Goal: Task Accomplishment & Management: Use online tool/utility

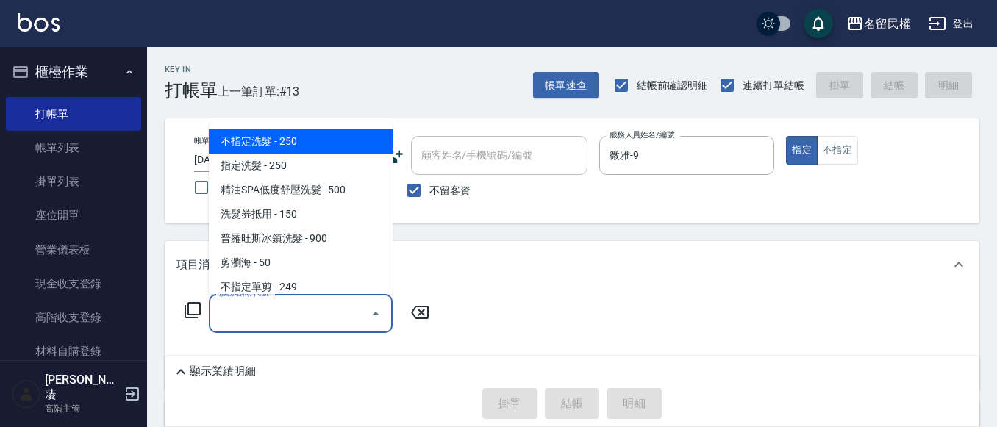
click at [259, 318] on input "服務名稱/代號" at bounding box center [289, 314] width 148 height 26
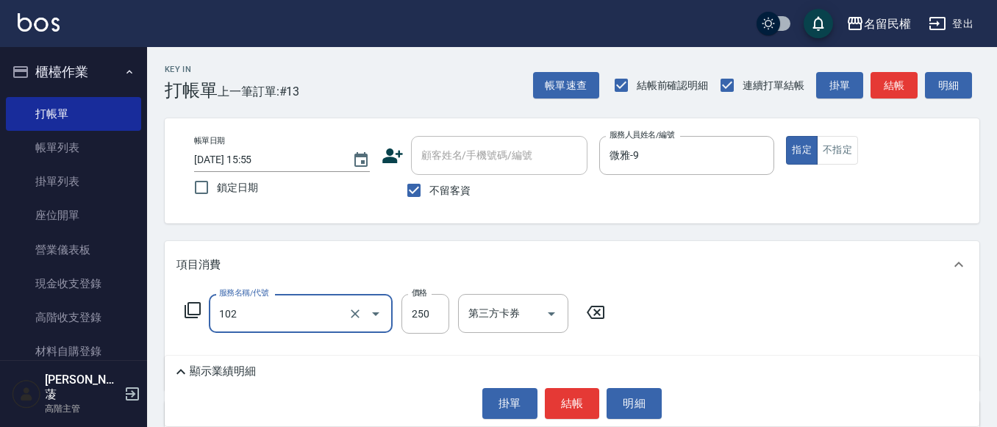
type input "指定洗髮(102)"
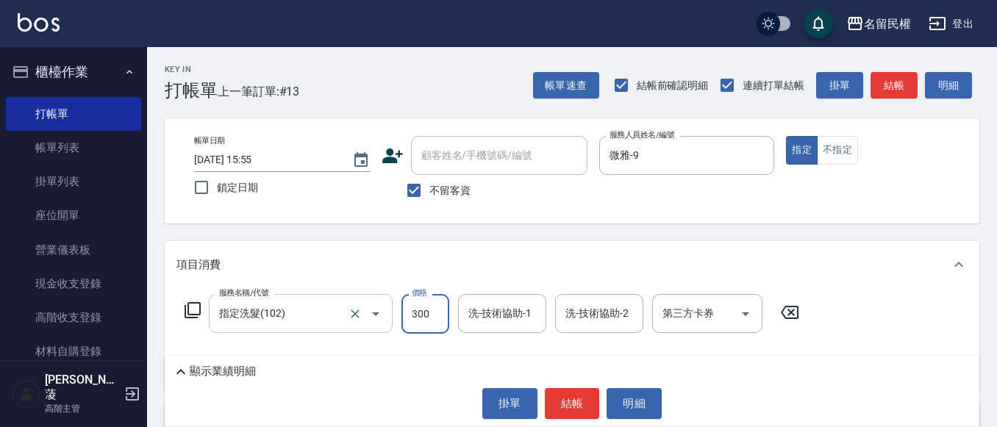
type input "300"
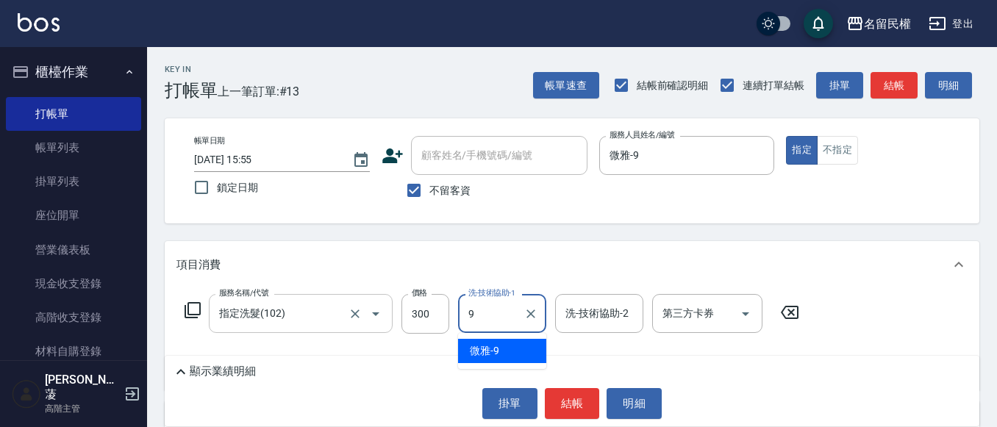
type input "93"
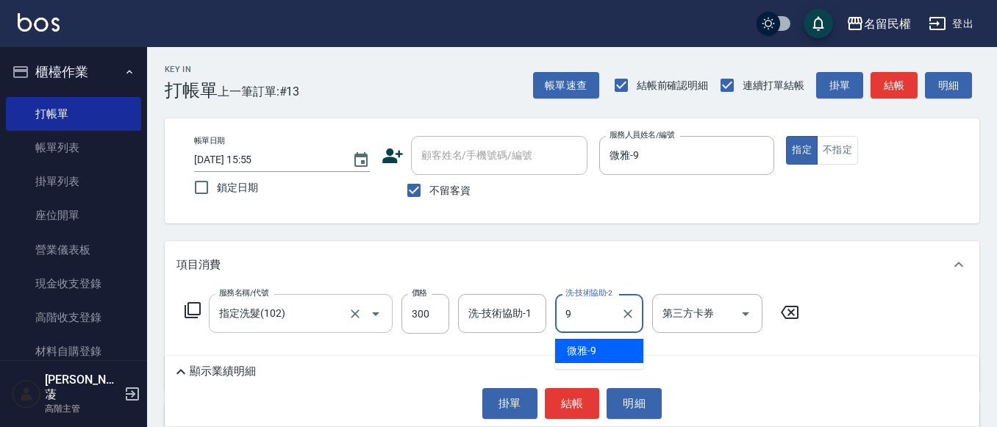
type input "微雅-9"
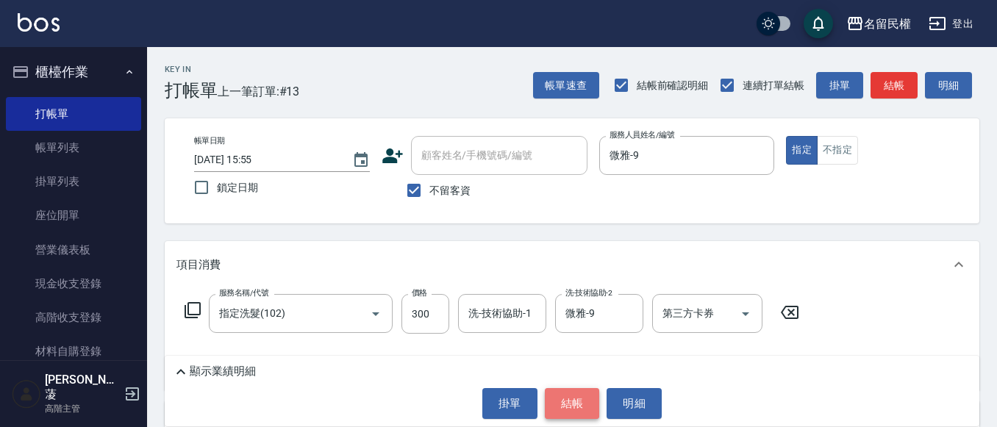
click at [567, 391] on button "結帳" at bounding box center [572, 403] width 55 height 31
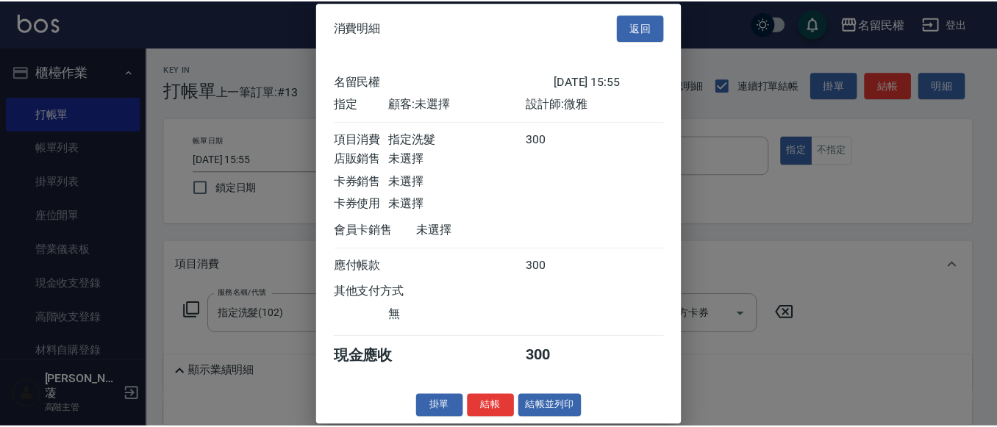
scroll to position [19, 0]
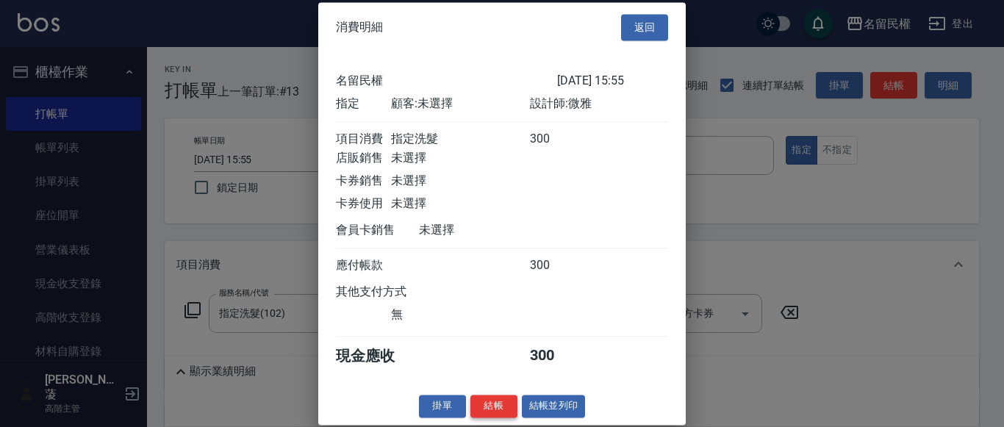
click at [506, 398] on button "結帳" at bounding box center [493, 406] width 47 height 23
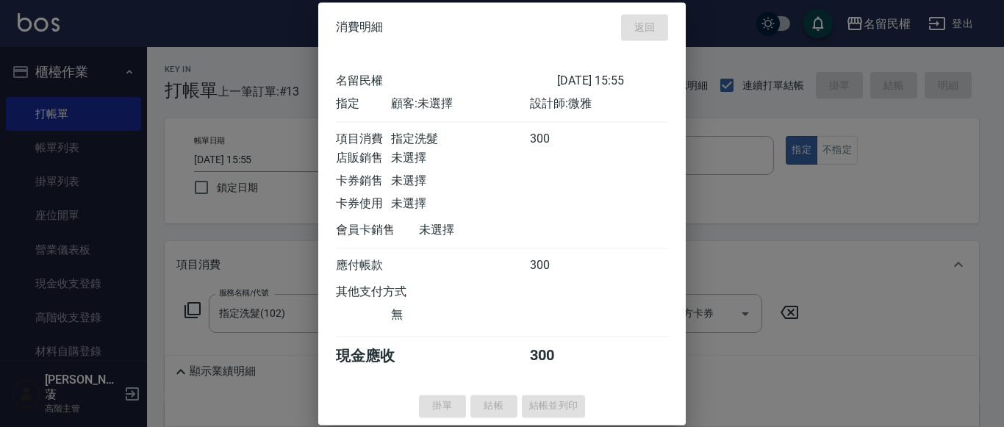
type input "[DATE] 17:15"
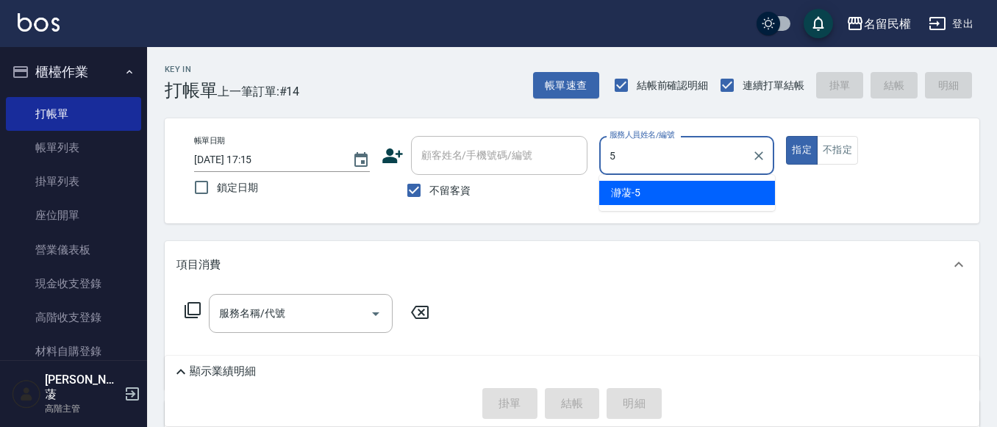
type input "瀞蓤-5"
type button "true"
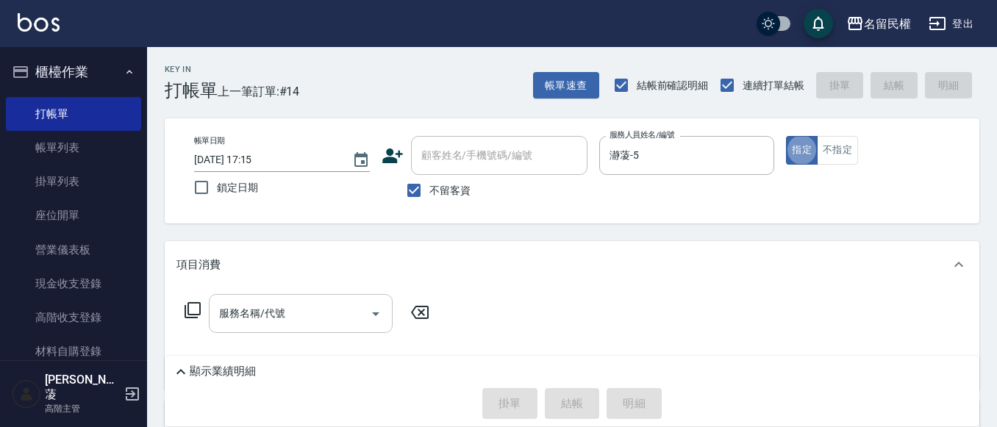
click at [254, 328] on div "服務名稱/代號" at bounding box center [301, 313] width 184 height 39
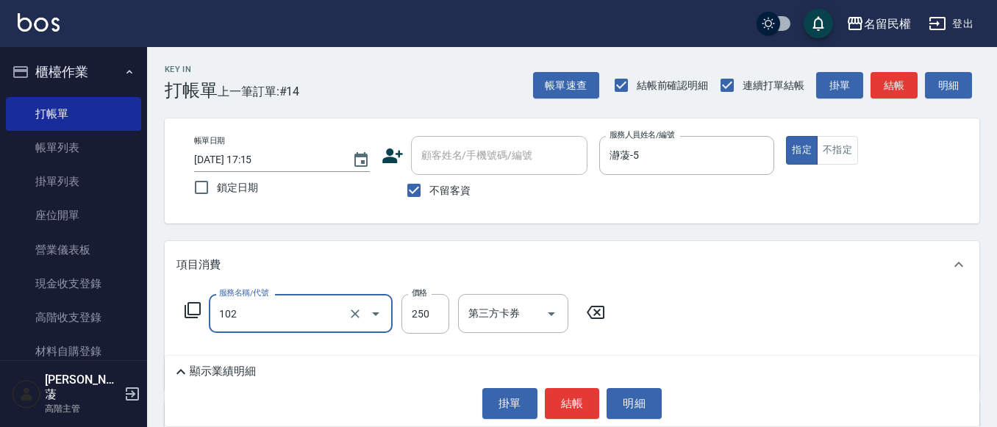
type input "指定洗髮(102)"
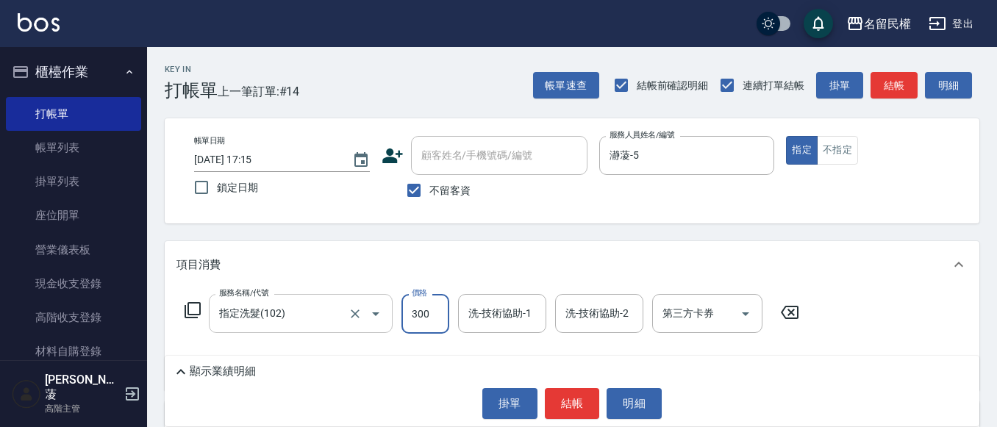
type input "300"
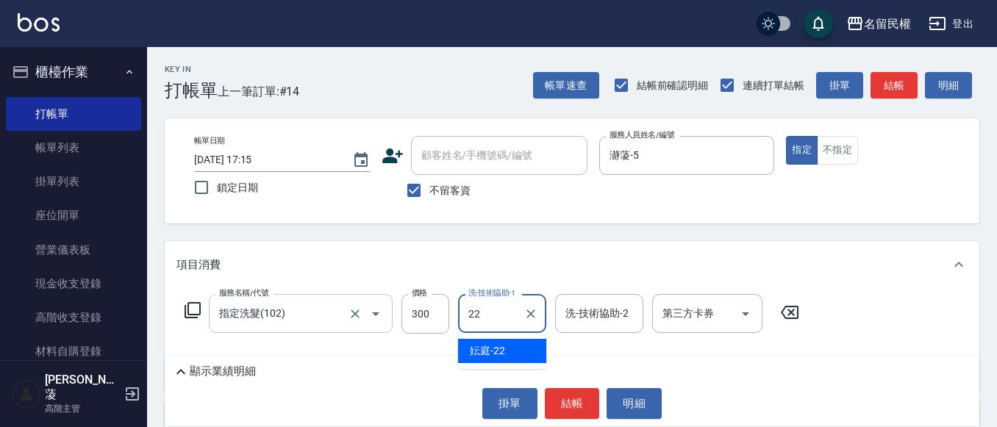
type input "妘庭-22"
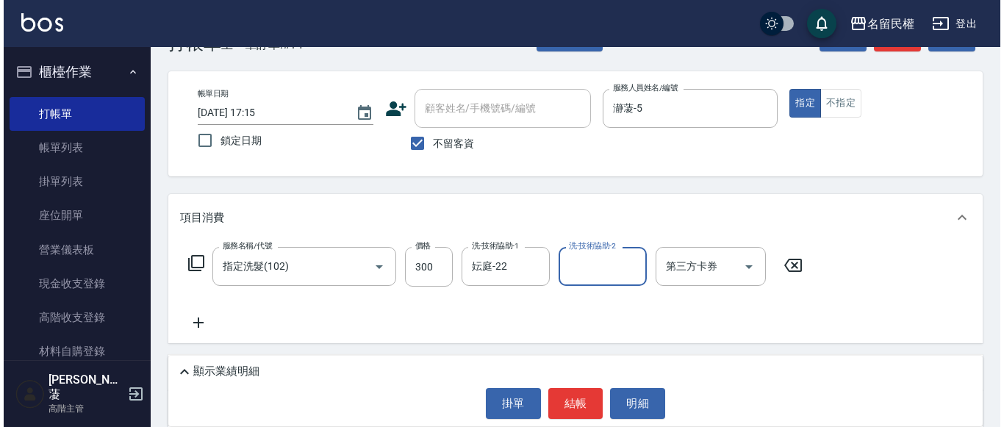
scroll to position [74, 0]
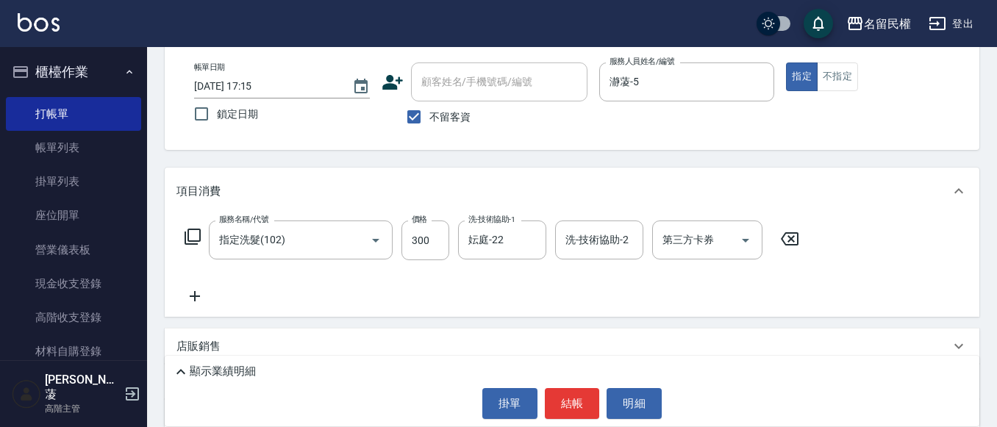
click at [201, 296] on icon at bounding box center [194, 296] width 37 height 18
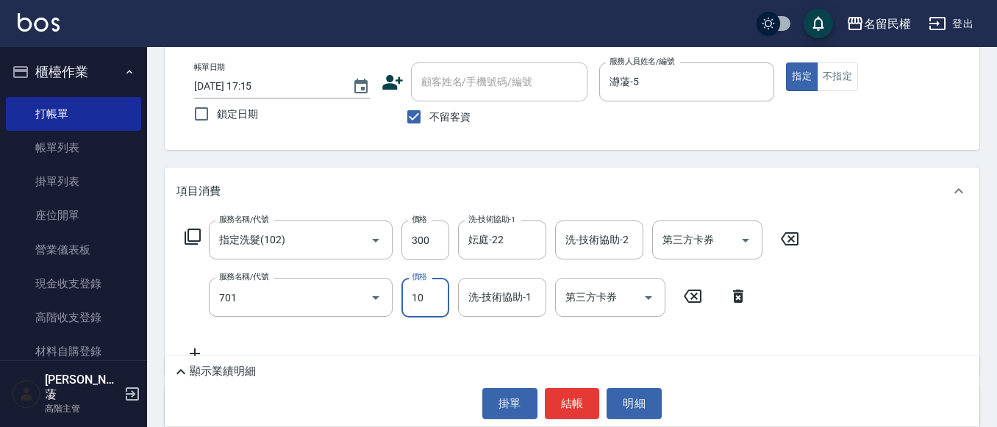
type input "[PERSON_NAME](701)"
type input "30"
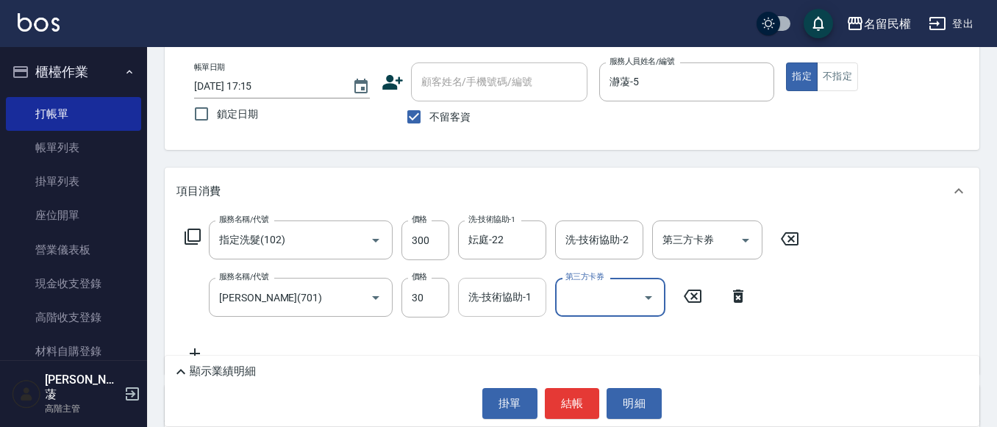
click at [485, 304] on input "洗-技術協助-1" at bounding box center [502, 297] width 75 height 26
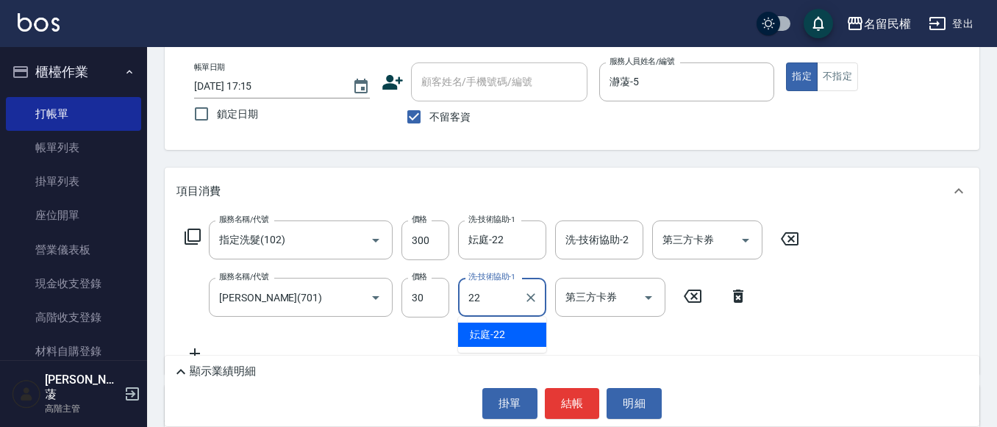
type input "妘庭-22"
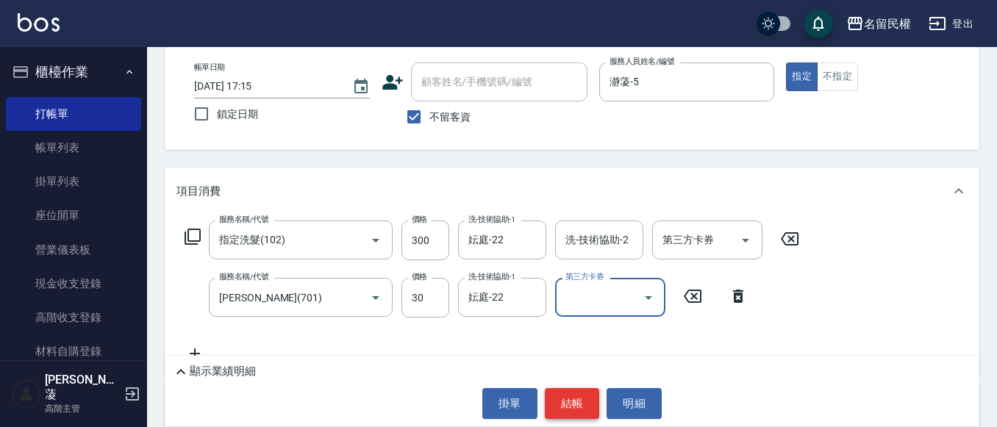
click at [564, 390] on button "結帳" at bounding box center [572, 403] width 55 height 31
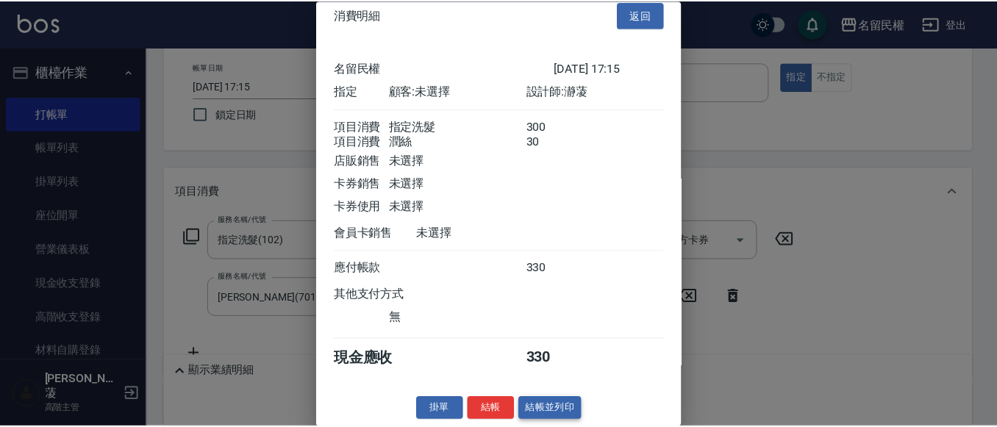
scroll to position [37, 0]
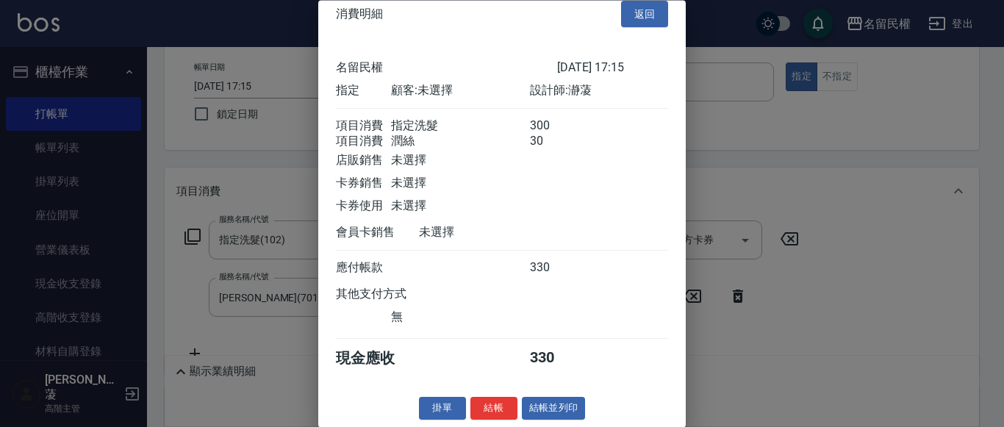
click at [480, 404] on button "結帳" at bounding box center [493, 409] width 47 height 23
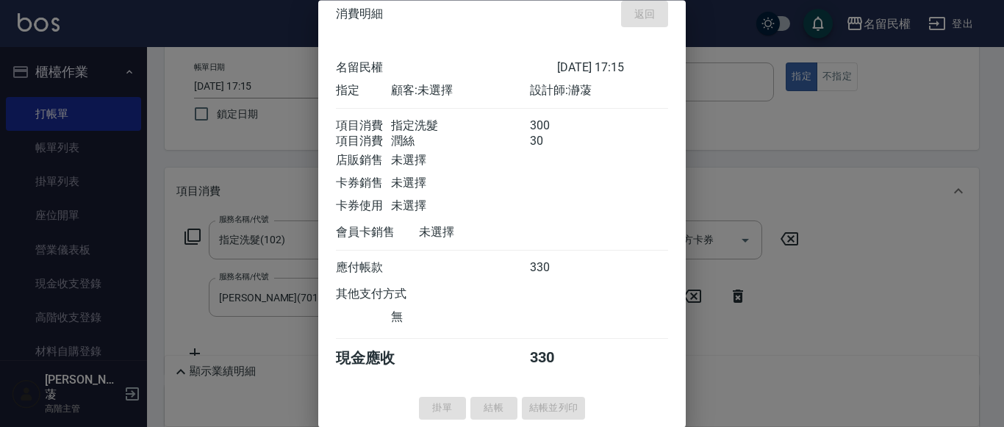
type input "[DATE] 17:28"
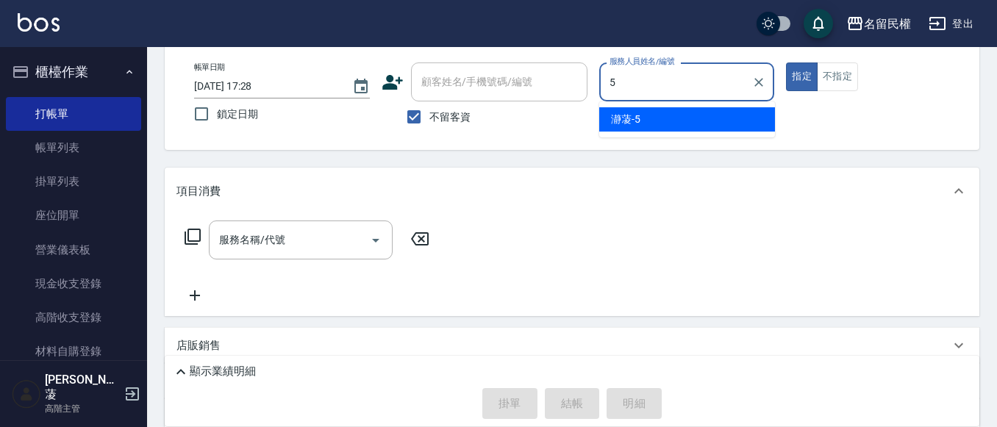
type input "瀞蓤-5"
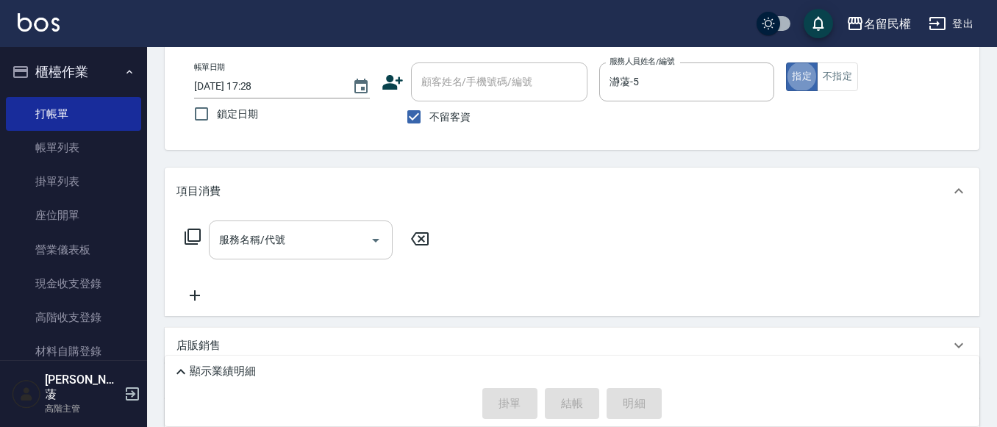
click at [288, 252] on input "服務名稱/代號" at bounding box center [289, 240] width 148 height 26
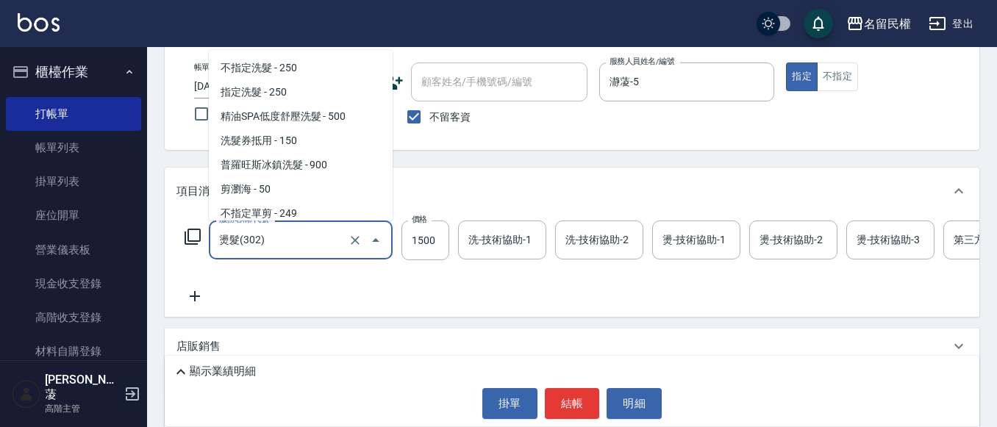
click at [249, 235] on input "燙髮(302)" at bounding box center [279, 240] width 129 height 26
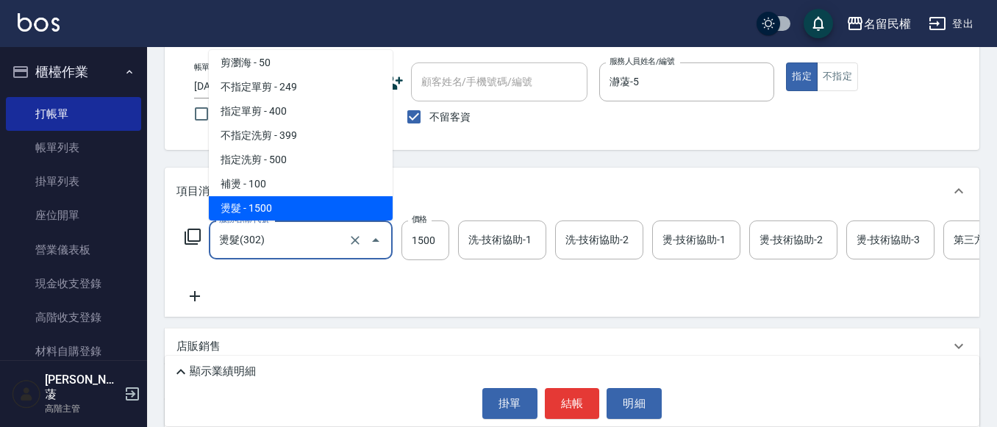
click at [249, 235] on input "燙髮(302)" at bounding box center [279, 240] width 129 height 26
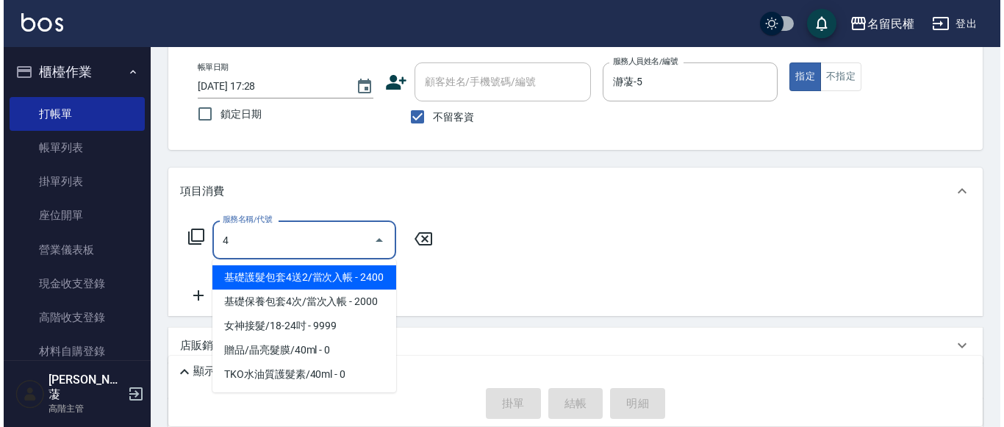
scroll to position [0, 0]
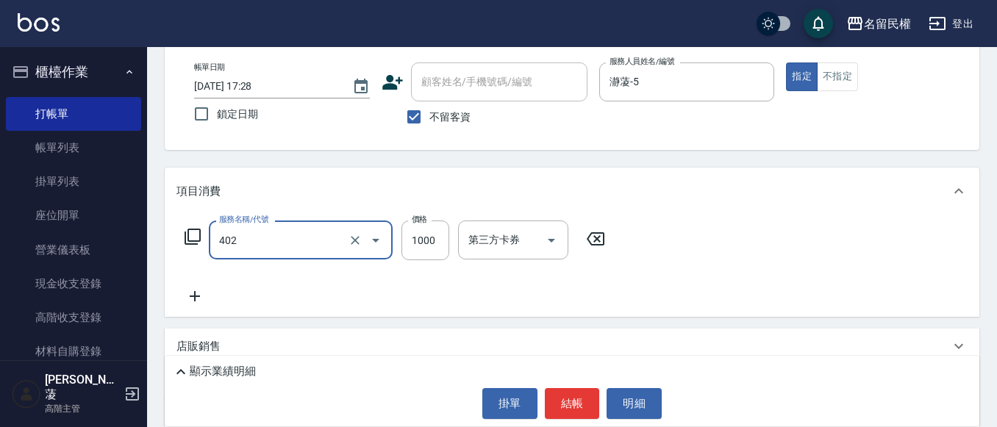
type input "染髮(402)"
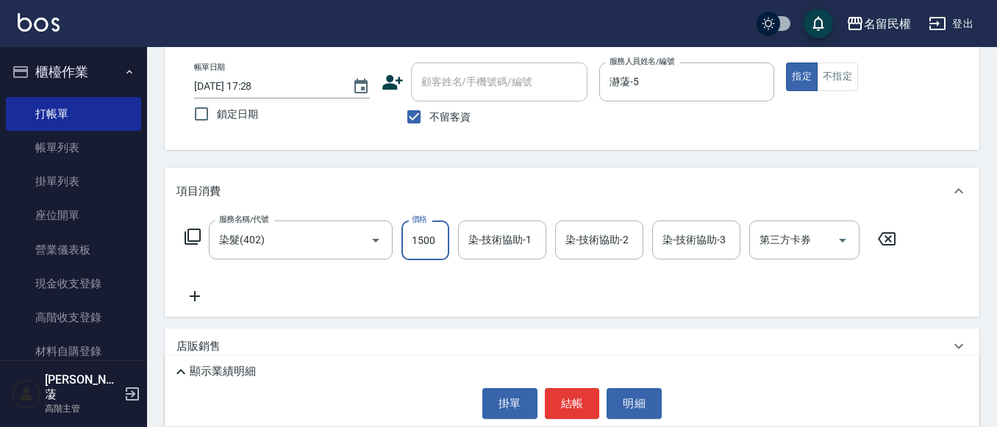
type input "1500"
click at [495, 240] on input "染-技術協助-1" at bounding box center [502, 240] width 75 height 26
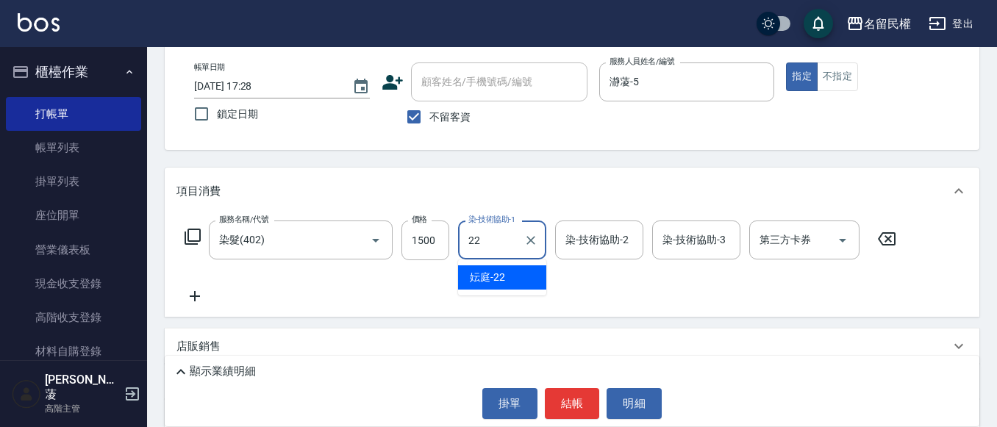
type input "妘庭-22"
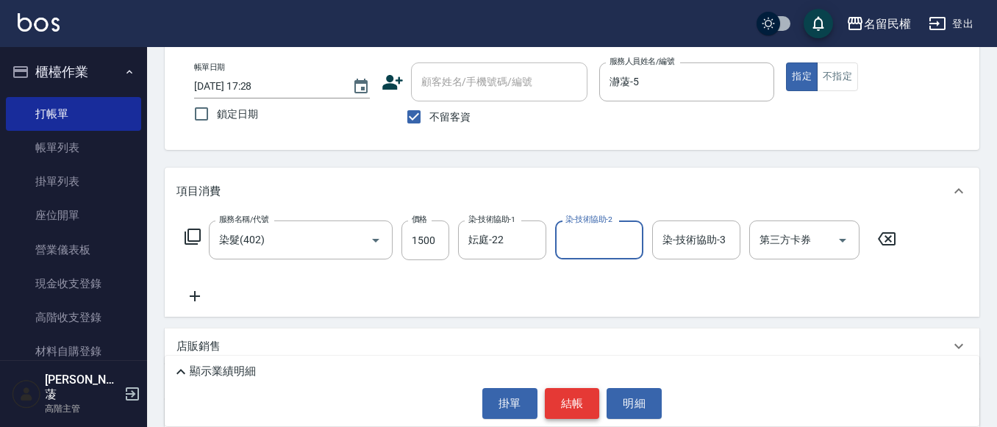
click at [568, 399] on button "結帳" at bounding box center [572, 403] width 55 height 31
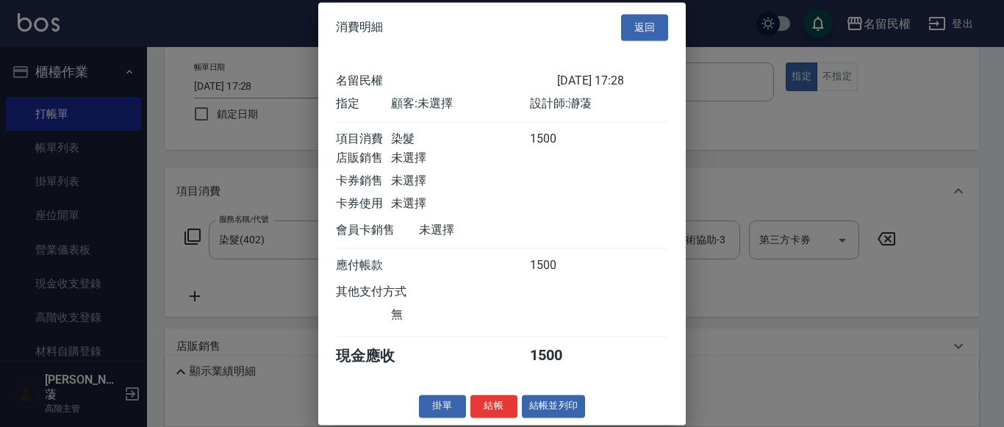
scroll to position [19, 0]
click at [498, 409] on button "結帳" at bounding box center [493, 406] width 47 height 23
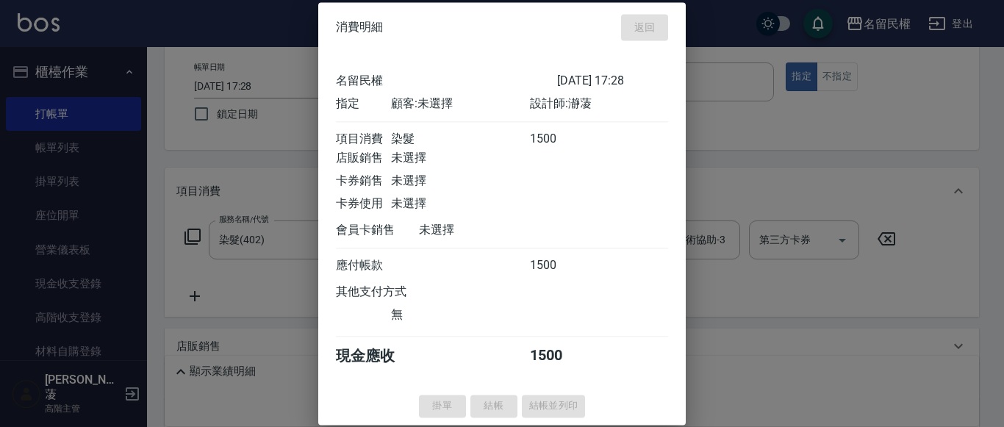
type input "[DATE] 17:29"
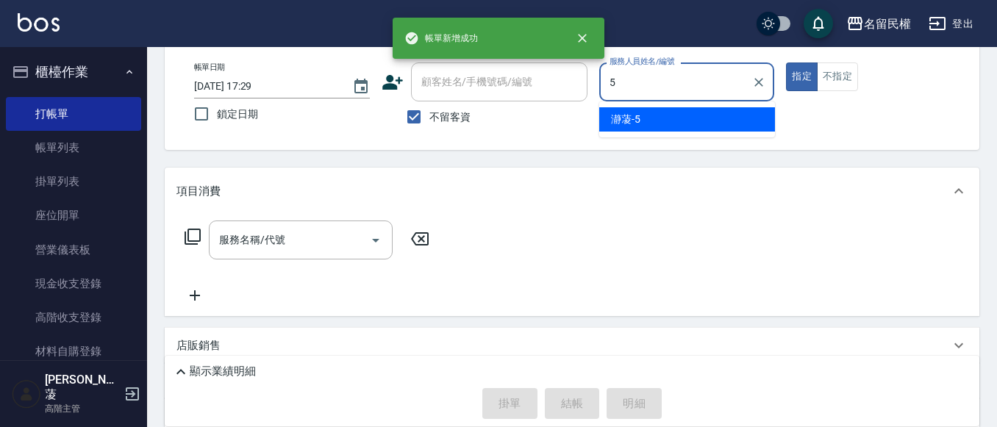
type input "瀞蓤-5"
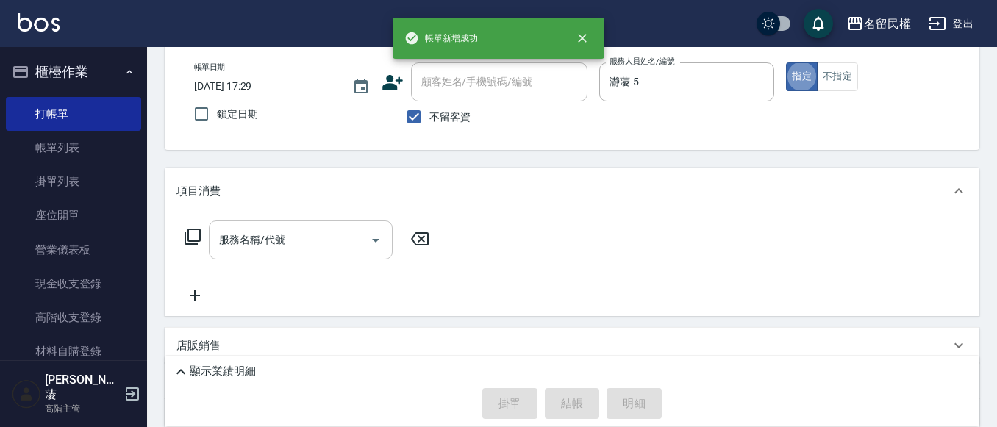
click at [310, 250] on input "服務名稱/代號" at bounding box center [289, 240] width 148 height 26
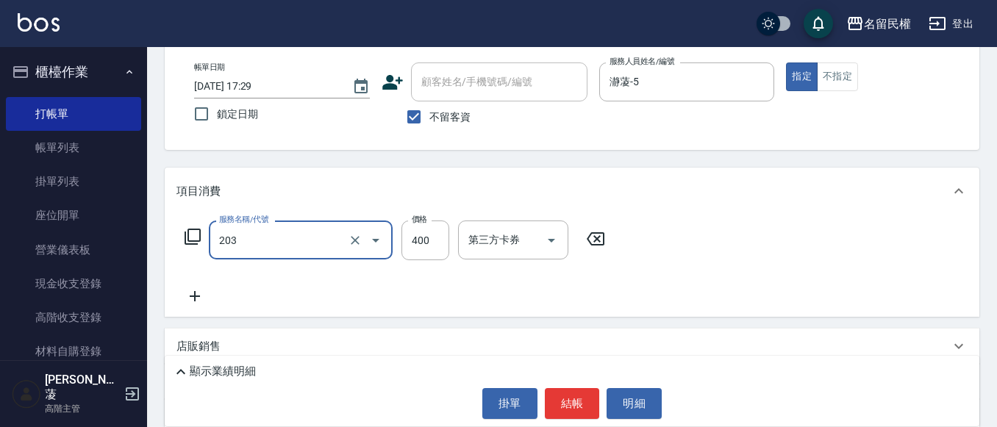
type input "指定單剪(203)"
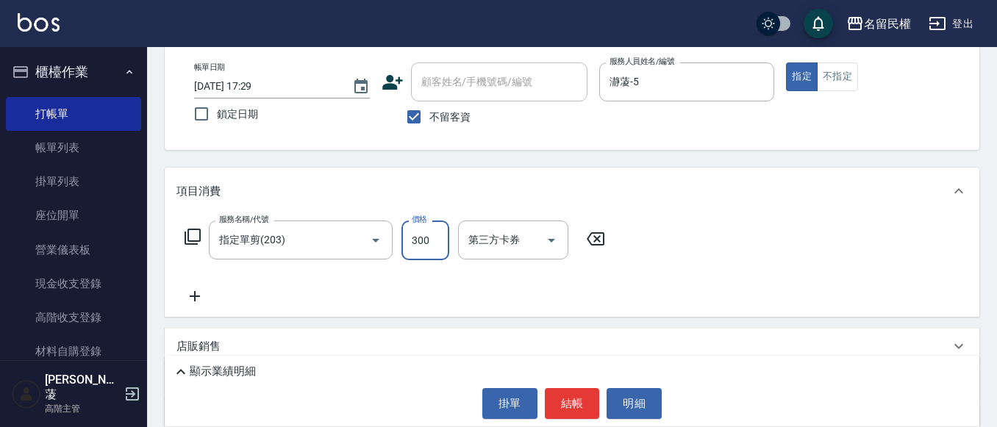
type input "300"
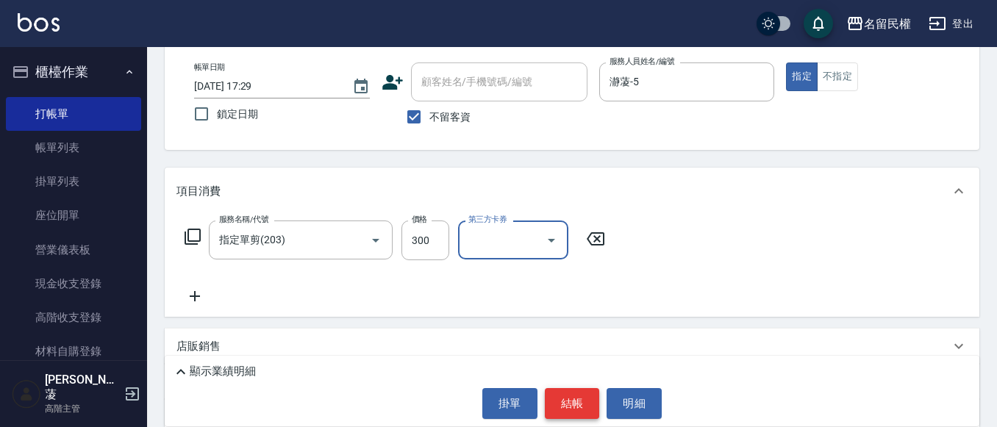
click at [570, 417] on button "結帳" at bounding box center [572, 403] width 55 height 31
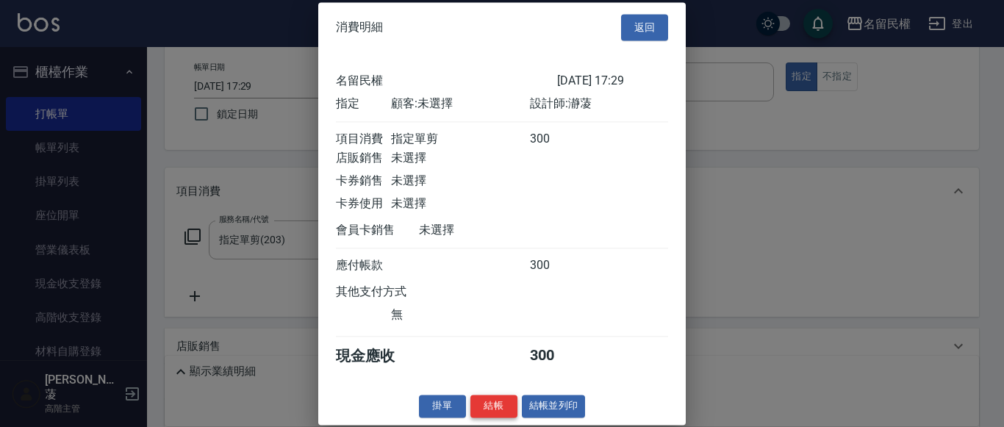
click at [484, 413] on button "結帳" at bounding box center [493, 406] width 47 height 23
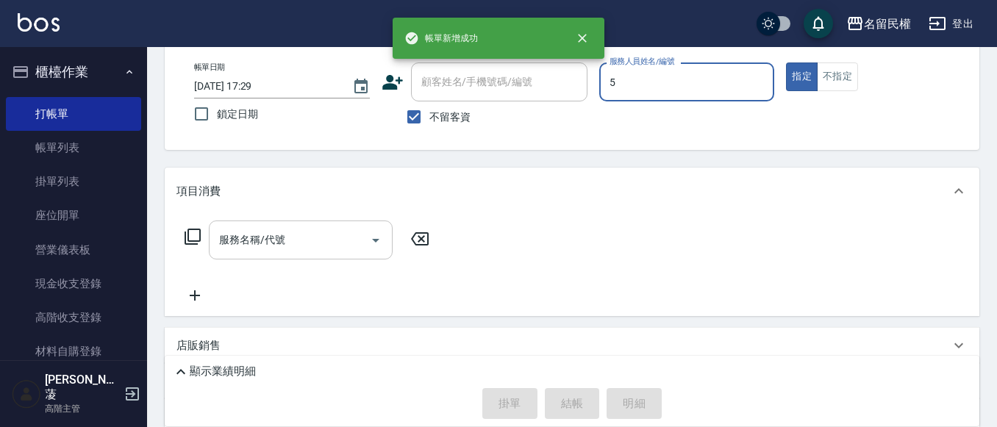
type input "瀞蓤-5"
click at [276, 234] on input "服務名稱/代號" at bounding box center [289, 240] width 148 height 26
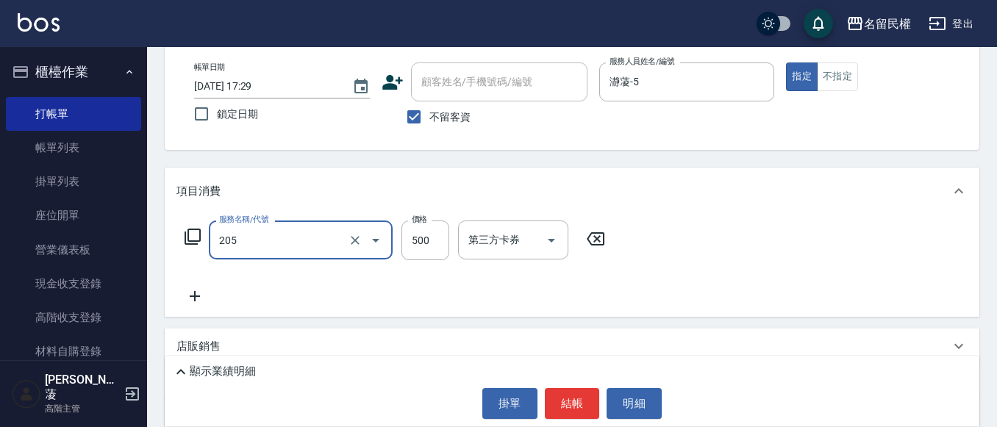
type input "指定洗剪(205)"
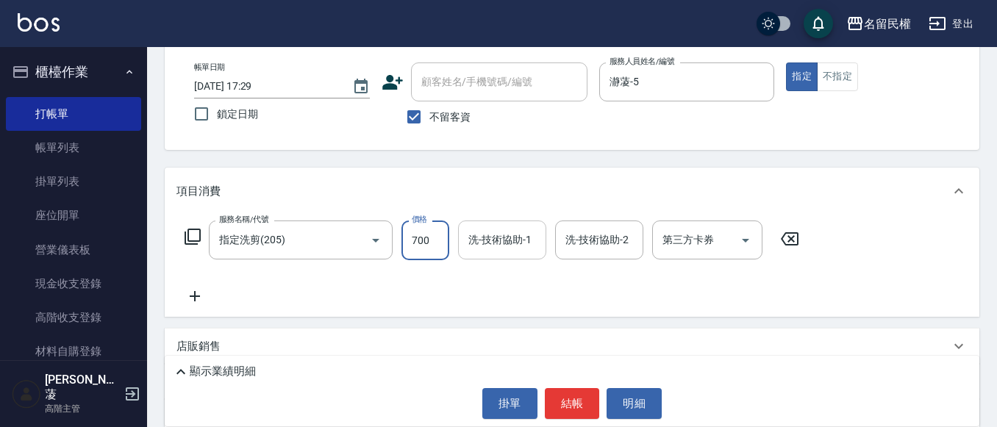
type input "700"
click at [474, 245] on input "洗-技術協助-1" at bounding box center [502, 240] width 75 height 26
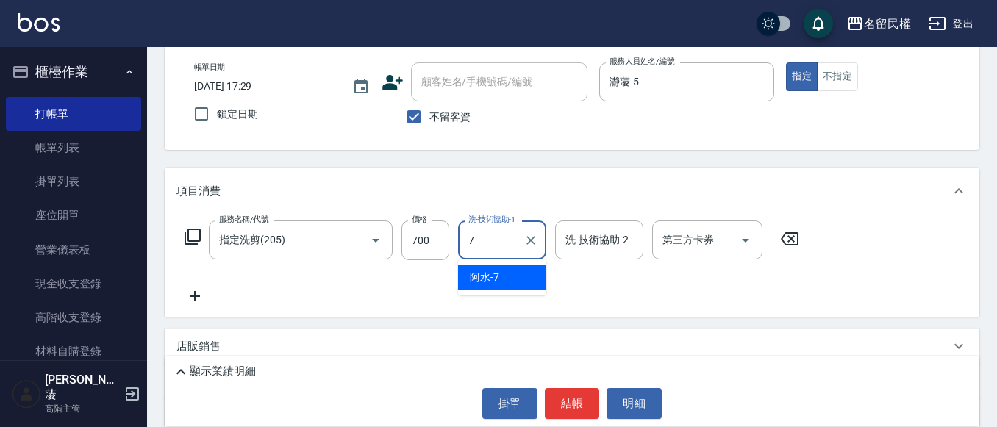
type input "阿水-7"
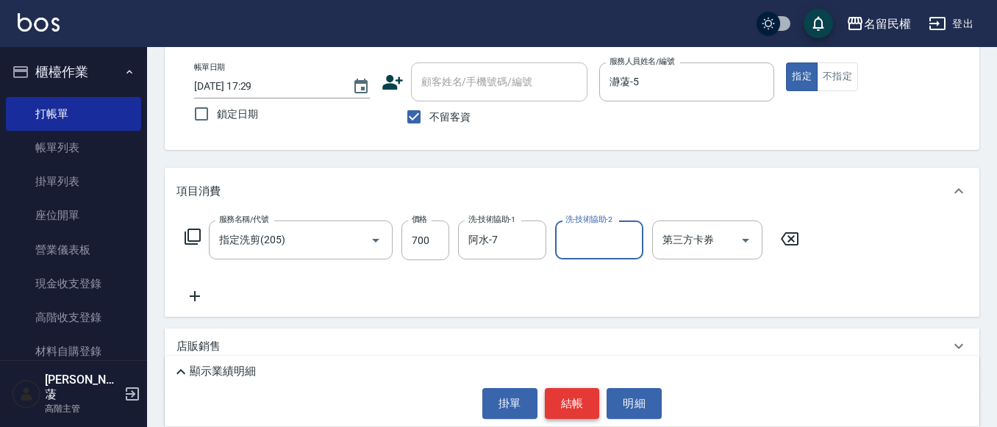
click at [556, 395] on button "結帳" at bounding box center [572, 403] width 55 height 31
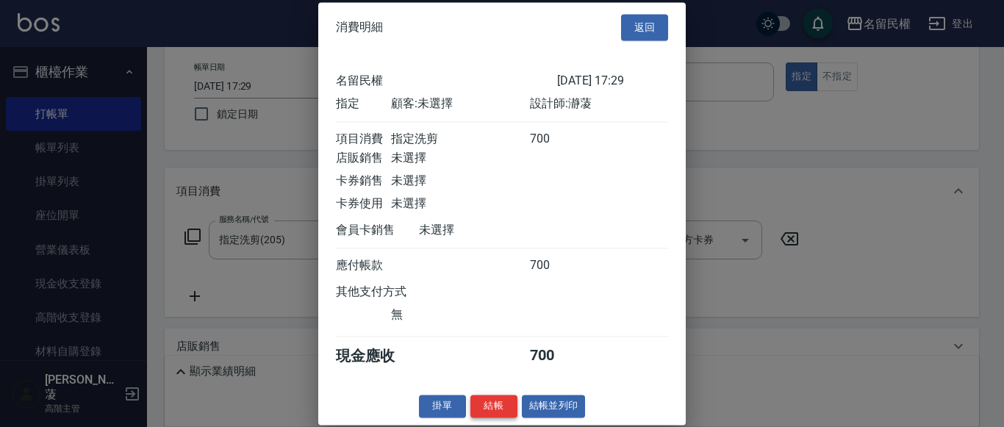
click at [493, 405] on button "結帳" at bounding box center [493, 406] width 47 height 23
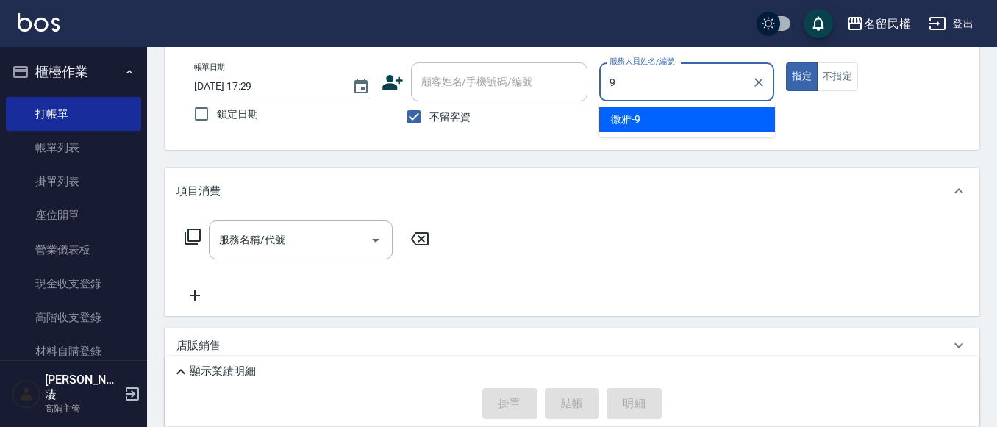
type input "微雅-9"
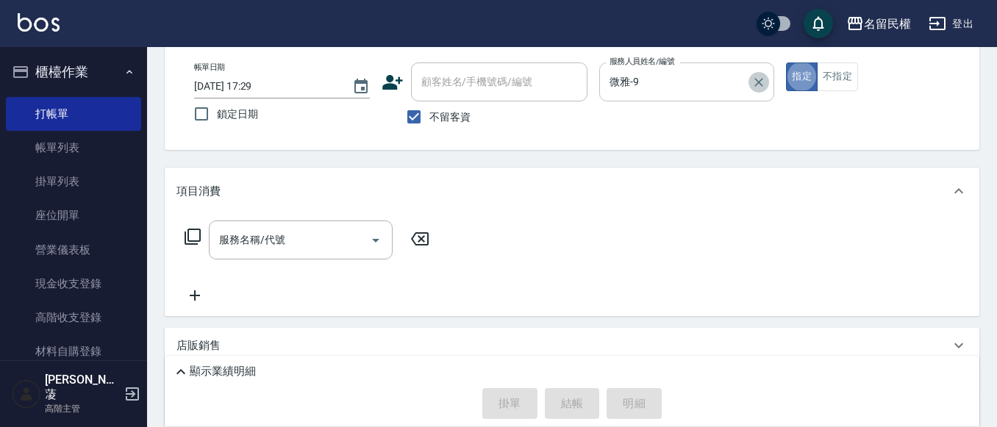
click at [761, 82] on icon "Clear" at bounding box center [758, 82] width 15 height 15
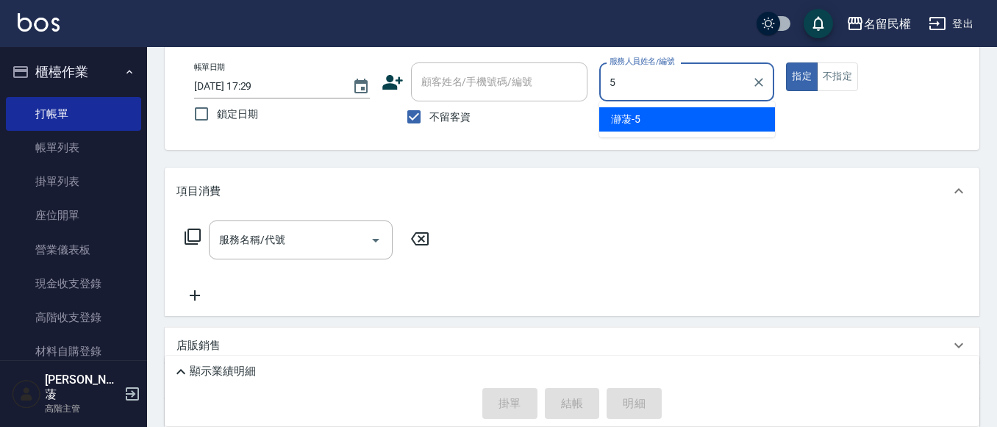
type input "瀞蓤-5"
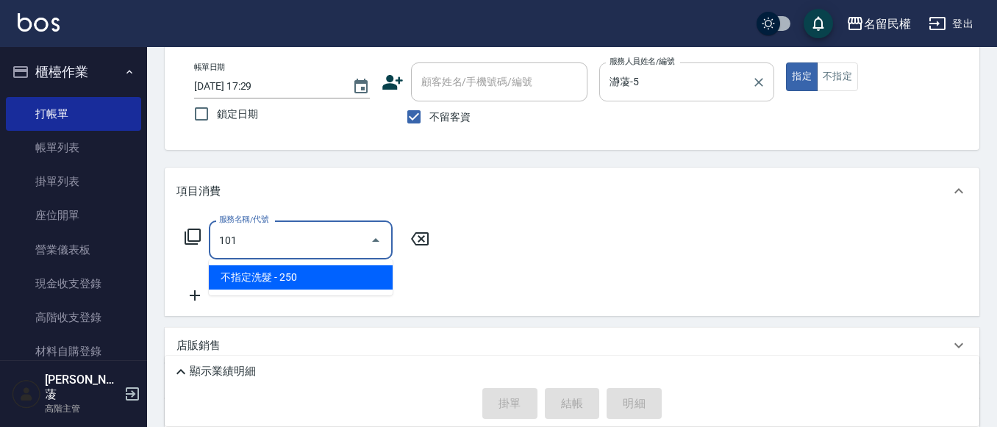
type input "不指定洗髮(101)"
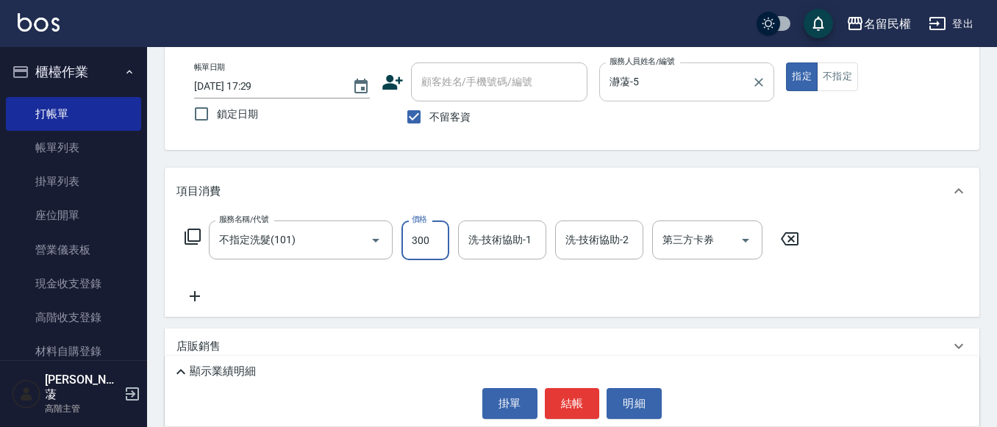
type input "300"
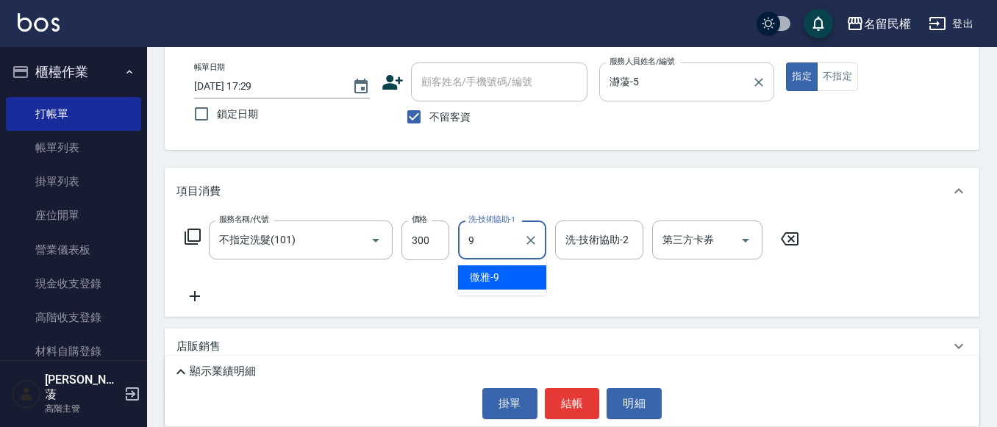
type input "微雅-9"
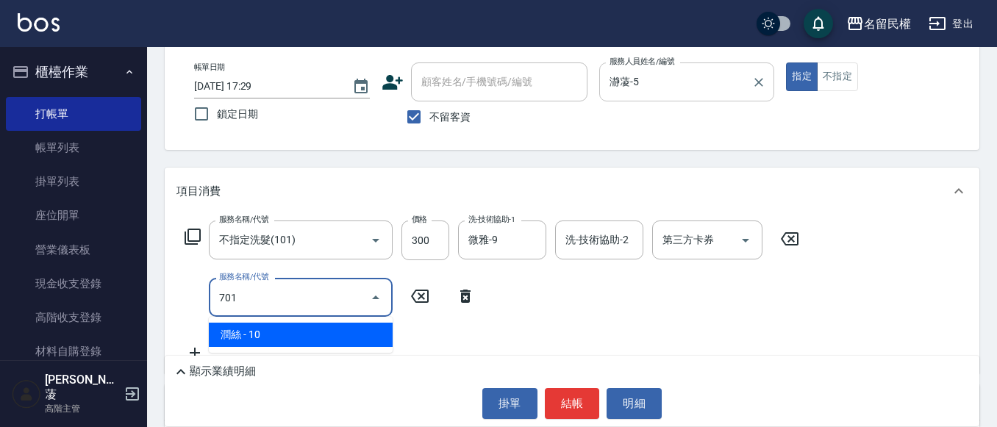
type input "[PERSON_NAME](701)"
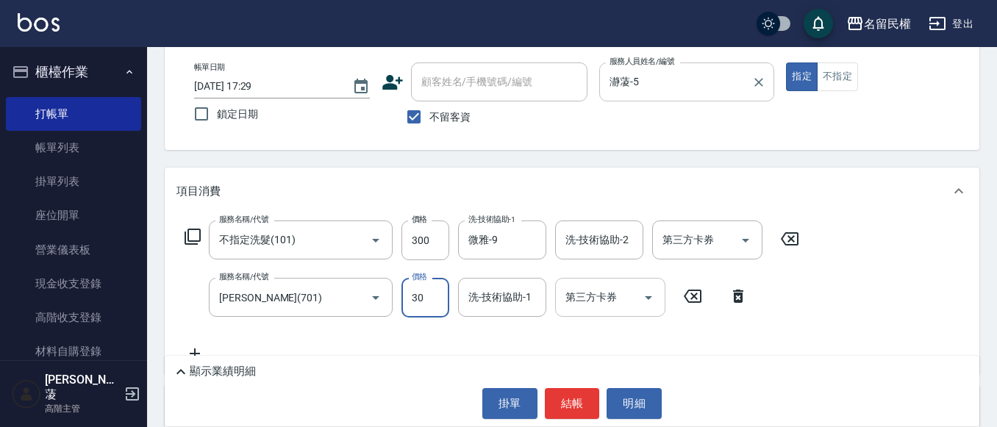
type input "30"
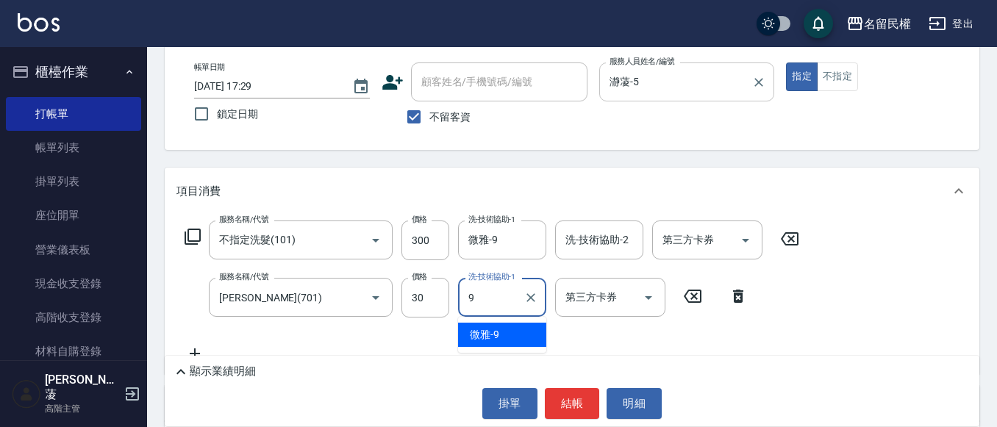
type input "微雅-9"
click at [604, 403] on div "掛單 結帳 明細" at bounding box center [572, 403] width 800 height 31
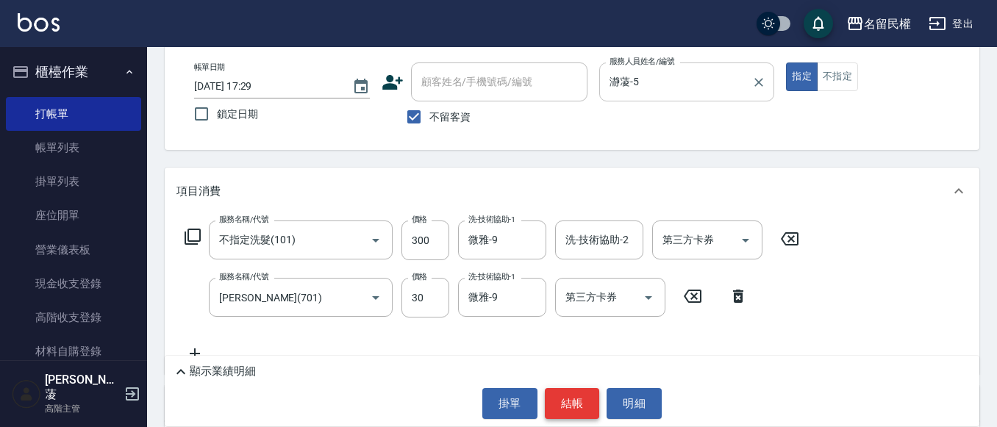
click at [595, 403] on button "結帳" at bounding box center [572, 403] width 55 height 31
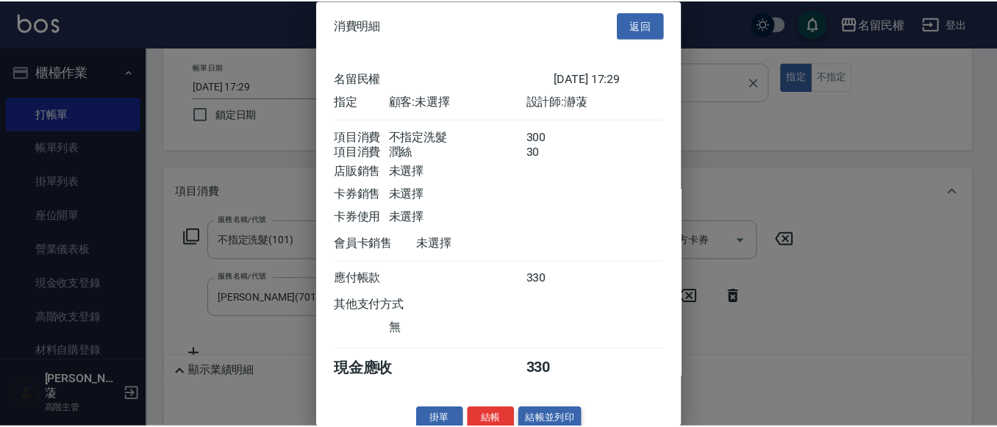
scroll to position [37, 0]
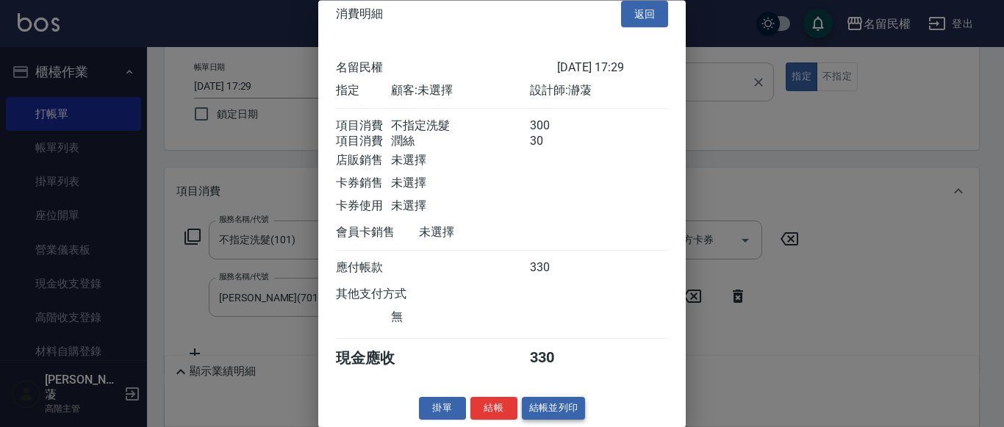
click at [522, 408] on button "結帳並列印" at bounding box center [554, 409] width 64 height 23
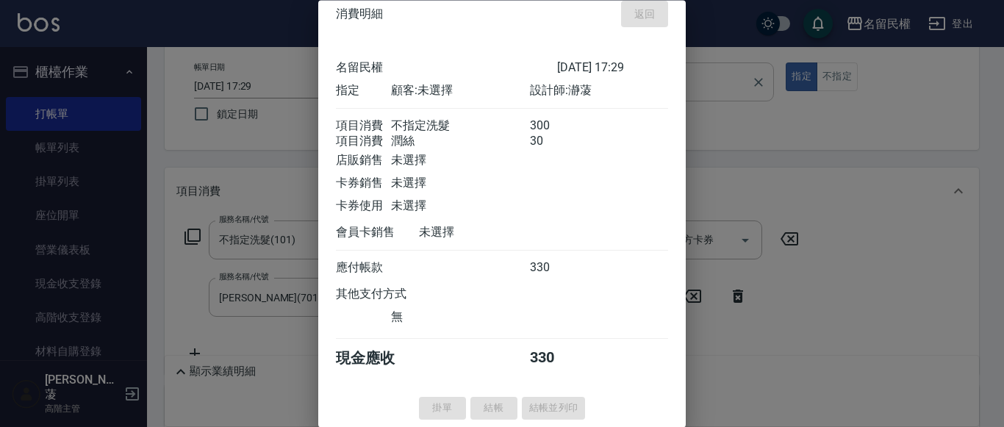
click at [511, 410] on div "掛單 結帳 結帳並列印" at bounding box center [502, 409] width 368 height 23
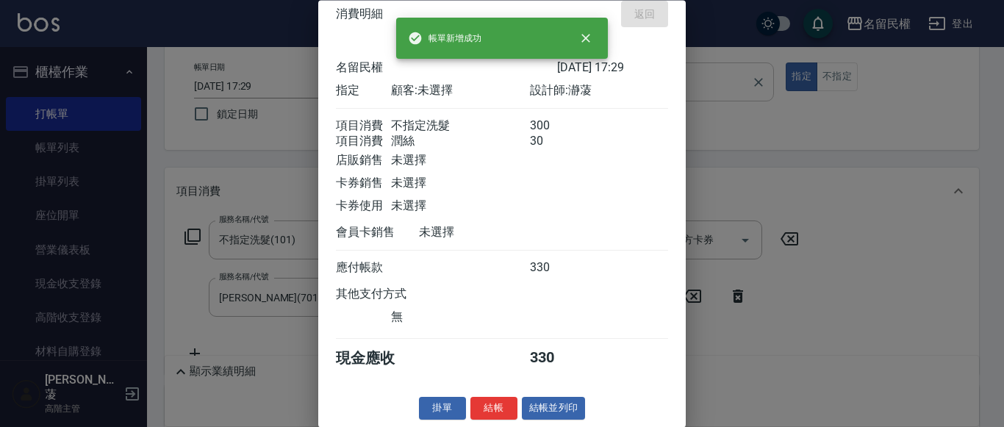
type input "[DATE] 17:39"
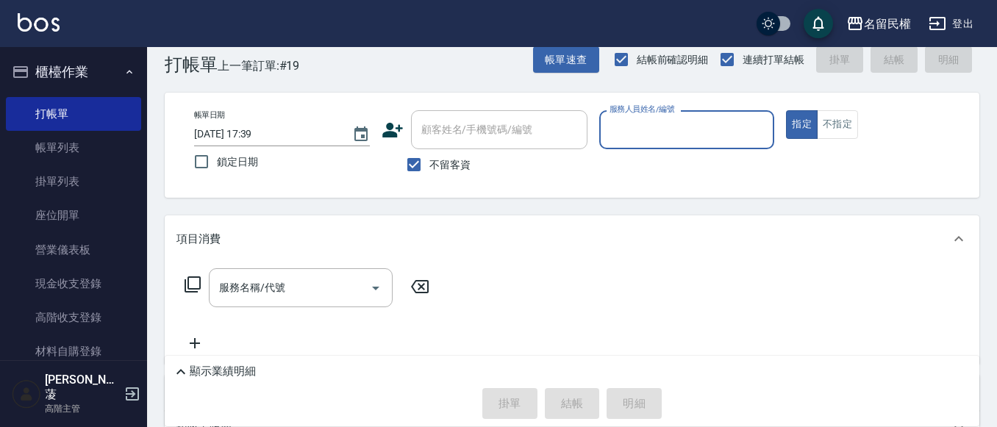
scroll to position [0, 0]
